Goal: Transaction & Acquisition: Purchase product/service

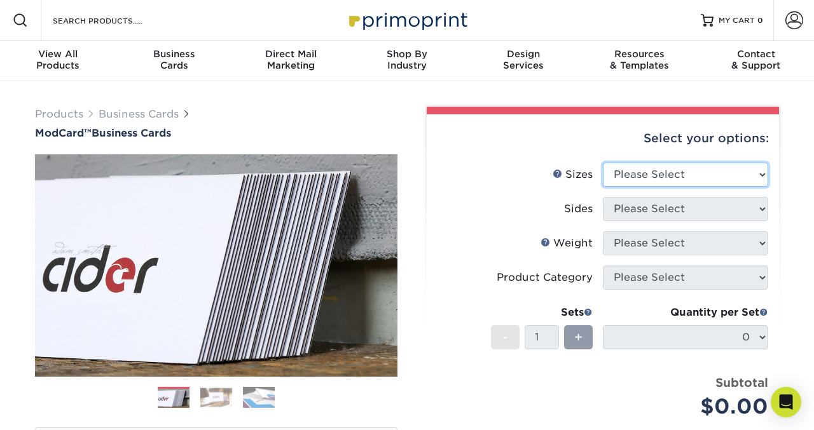
click at [628, 168] on select "Please Select 1.5" x 3.5" - Mini 1.75" x 3.5" - Mini 2" x 2" - Square 2" x 3" -…" at bounding box center [685, 175] width 165 height 24
select select "2.00x3.50"
click at [603, 163] on select "Please Select 1.5" x 3.5" - Mini 1.75" x 3.5" - Mini 2" x 2" - Square 2" x 3" -…" at bounding box center [685, 175] width 165 height 24
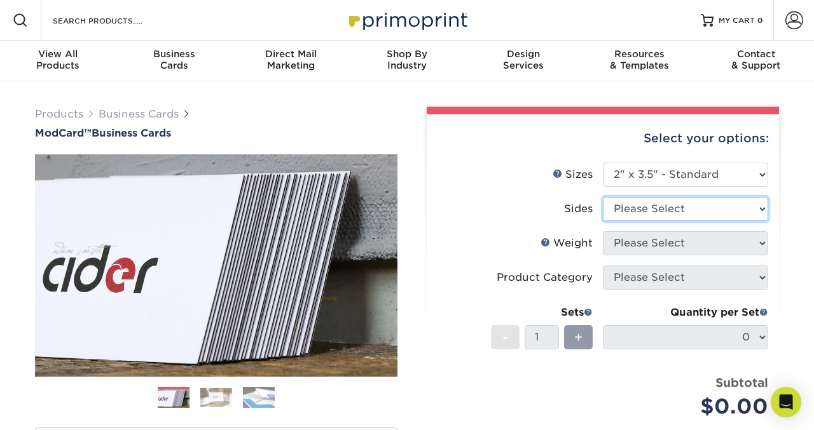
click at [635, 212] on select "Please Select Print Both Sides Print Front Only" at bounding box center [685, 209] width 165 height 24
select select "13abbda7-1d64-4f25-8bb2-c179b224825d"
click at [603, 197] on select "Please Select Print Both Sides Print Front Only" at bounding box center [685, 209] width 165 height 24
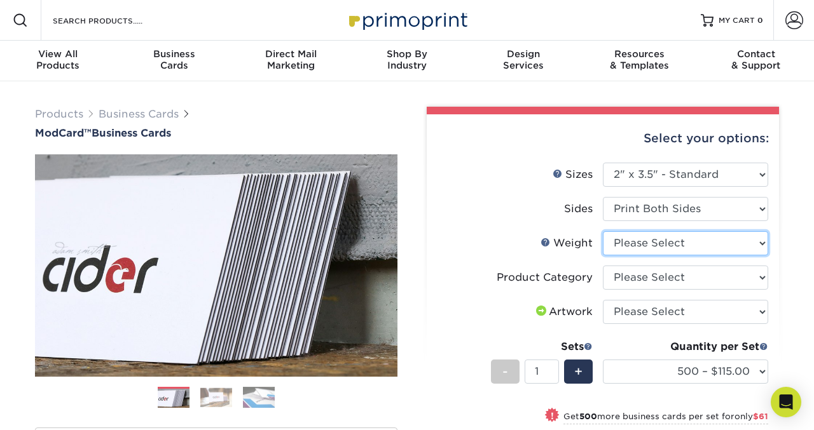
click at [638, 243] on select "Please Select 32PTUCBLK" at bounding box center [685, 243] width 165 height 24
select select "32PTUCBLK"
click at [603, 231] on select "Please Select 32PTUCBLK" at bounding box center [685, 243] width 165 height 24
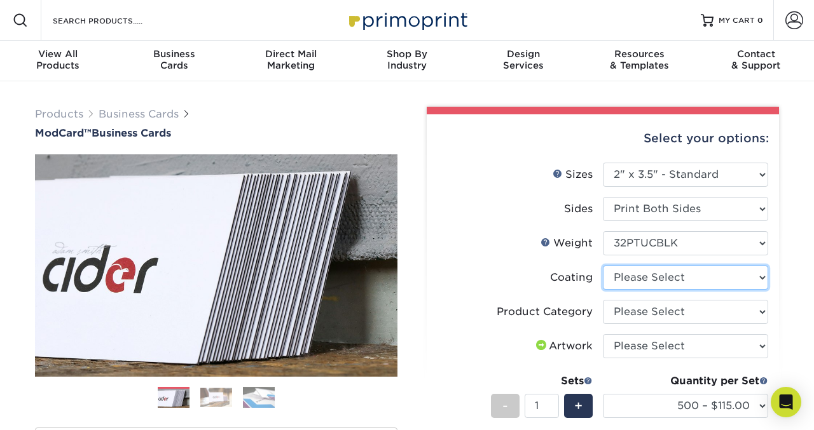
click at [650, 276] on select at bounding box center [685, 278] width 165 height 24
select select "3e7618de-abca-4bda-9f97-8b9129e913d8"
click at [603, 266] on select at bounding box center [685, 278] width 165 height 24
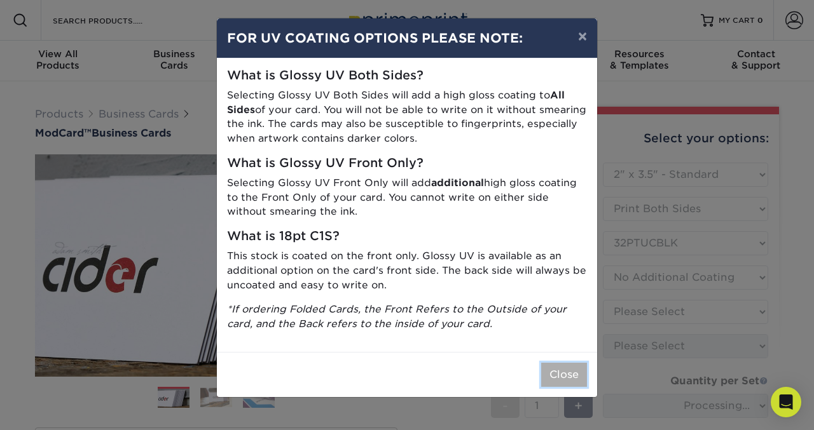
click at [568, 375] on button "Close" at bounding box center [564, 375] width 46 height 24
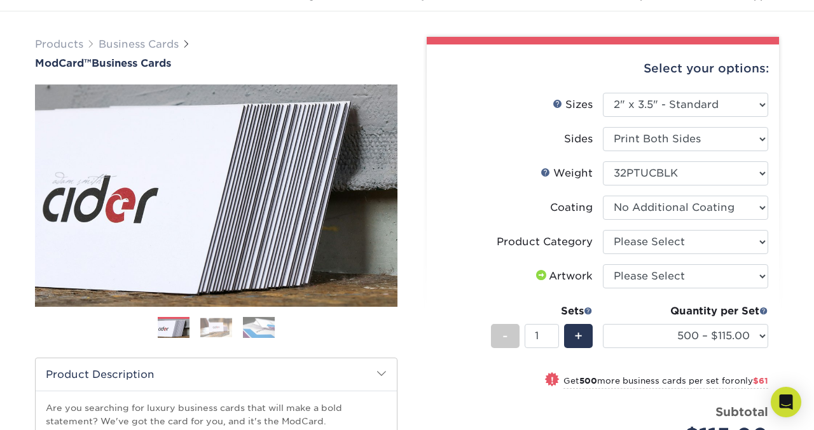
scroll to position [72, 0]
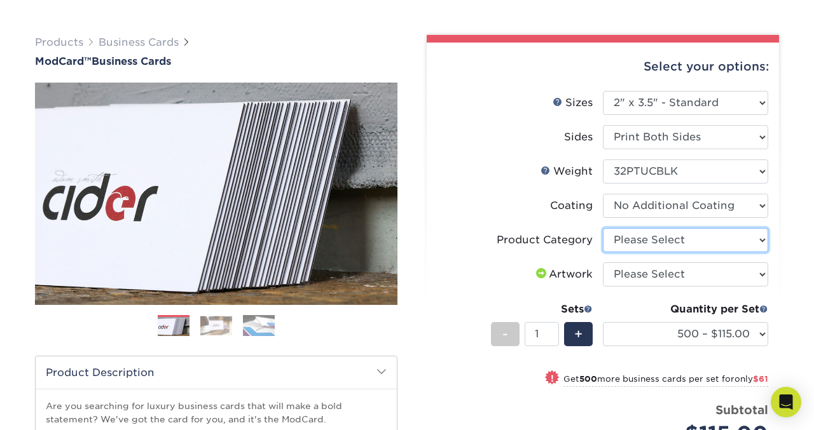
click at [645, 235] on select "Please Select Business Cards" at bounding box center [685, 240] width 165 height 24
select select "3b5148f1-0588-4f88-a218-97bcfdce65c1"
click at [603, 228] on select "Please Select Business Cards" at bounding box center [685, 240] width 165 height 24
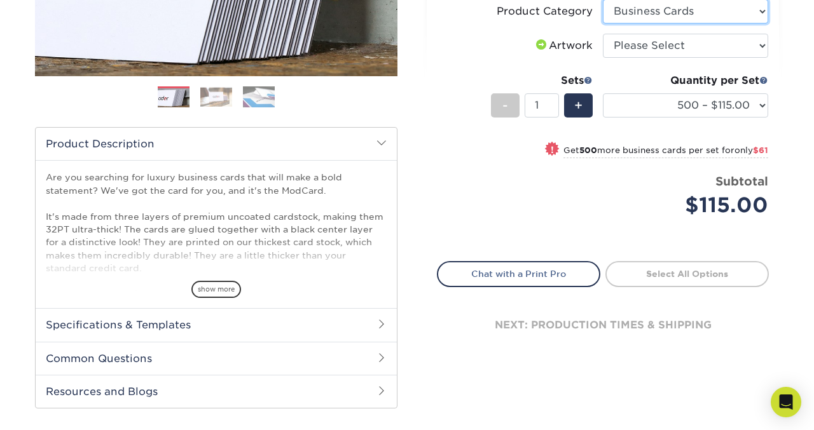
scroll to position [0, 0]
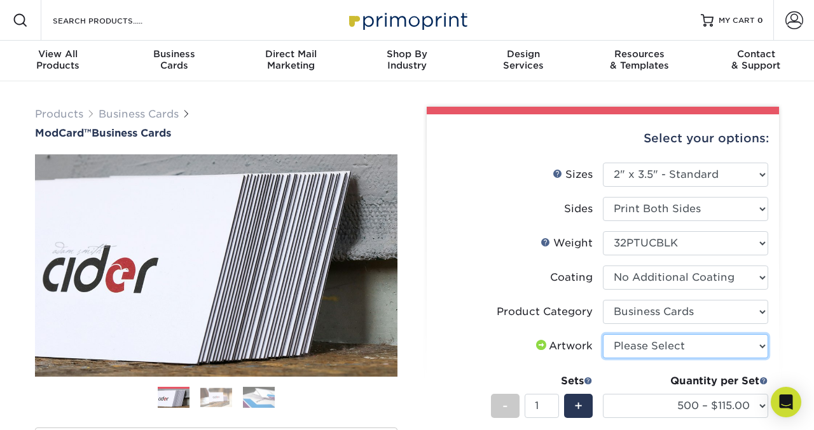
click at [695, 351] on select "Please Select I will upload files I need a design - $100" at bounding box center [685, 346] width 165 height 24
select select "upload"
click at [603, 334] on select "Please Select I will upload files I need a design - $100" at bounding box center [685, 346] width 165 height 24
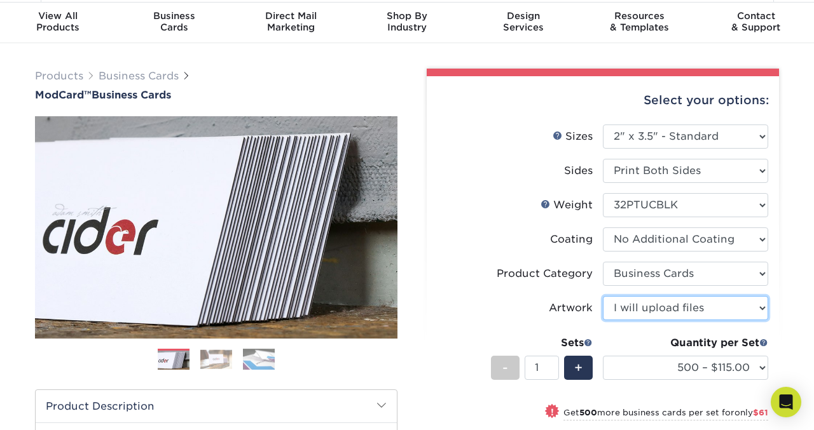
scroll to position [33, 0]
